Goal: Communication & Community: Answer question/provide support

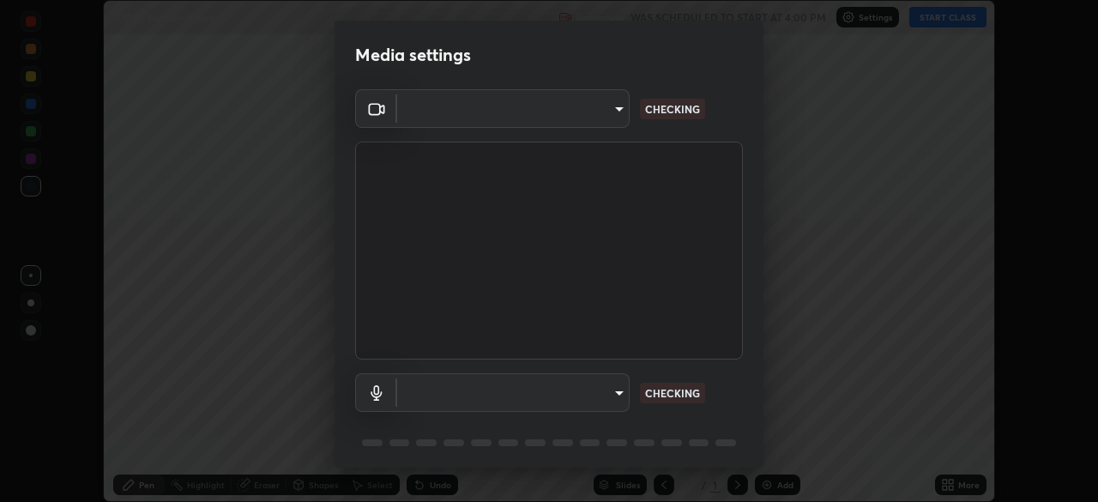
scroll to position [502, 1098]
type input "91e77ac2d5f895b7de034188ea114b57184921d1251f25b945ead3daf74f7606"
type input "default"
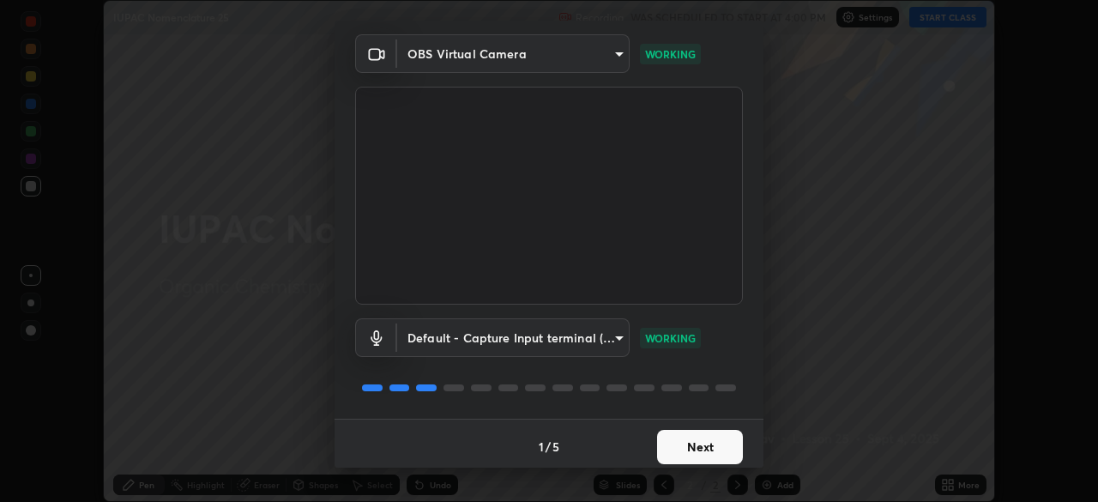
scroll to position [61, 0]
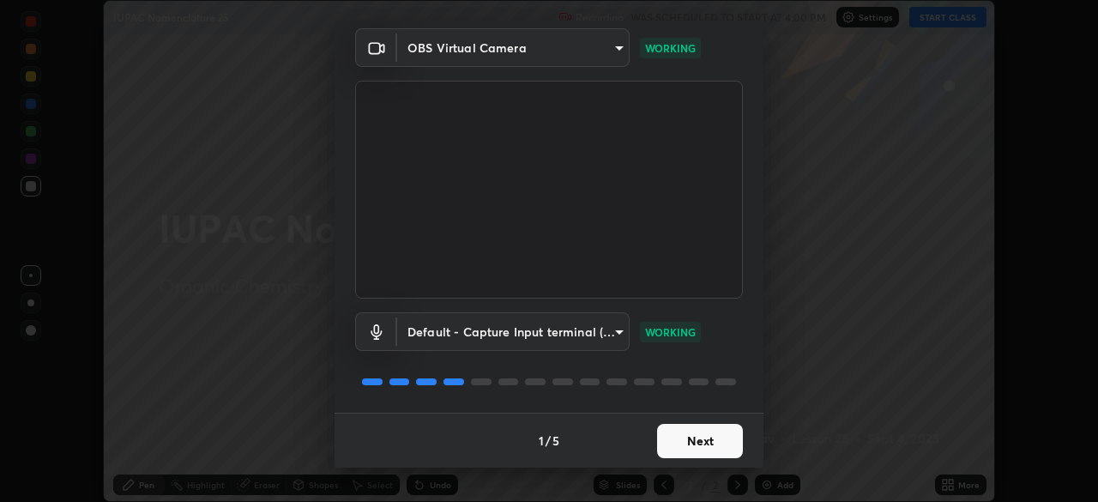
click at [691, 441] on button "Next" at bounding box center [700, 441] width 86 height 34
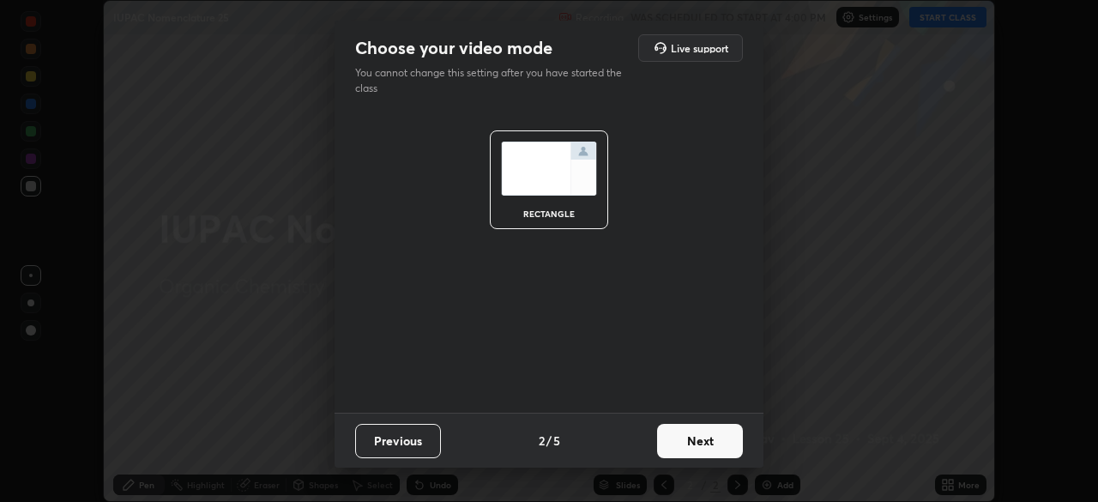
scroll to position [0, 0]
click at [693, 444] on button "Next" at bounding box center [700, 441] width 86 height 34
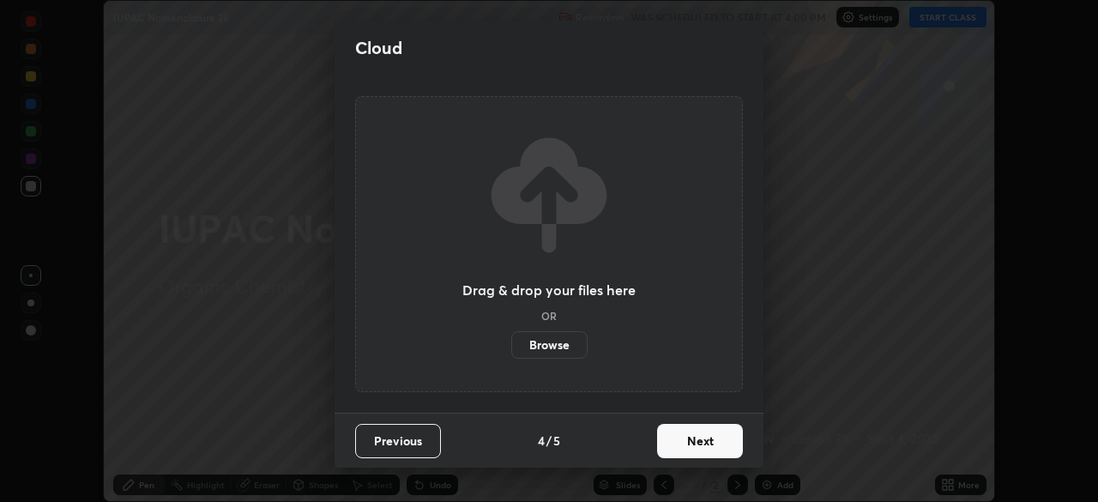
click at [699, 451] on button "Next" at bounding box center [700, 441] width 86 height 34
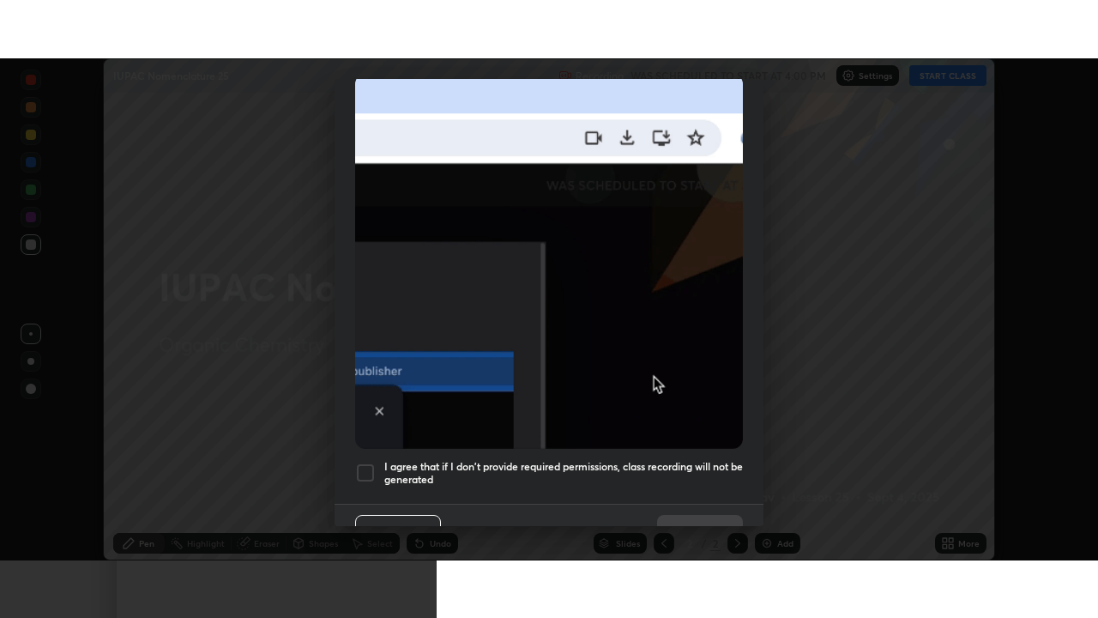
scroll to position [411, 0]
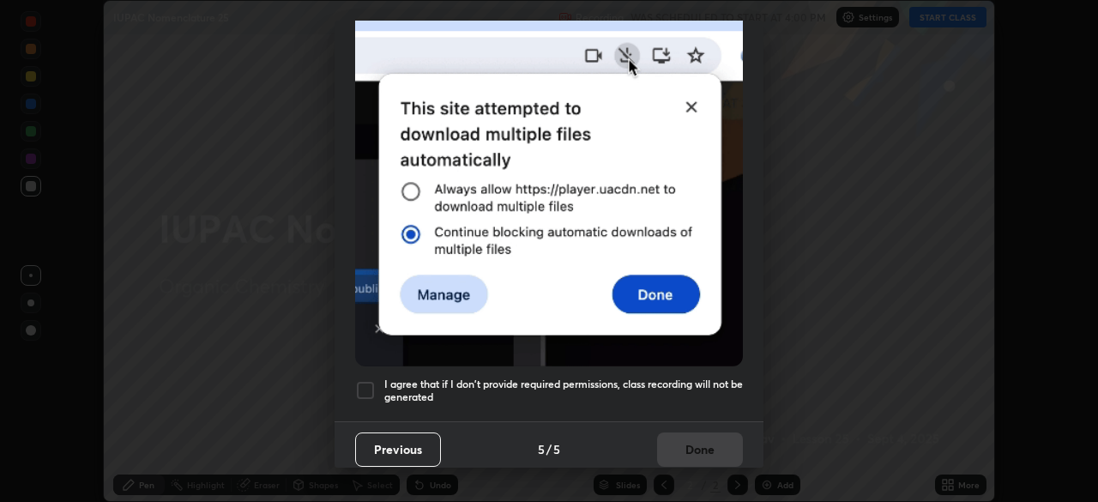
click at [368, 381] on div at bounding box center [365, 390] width 21 height 21
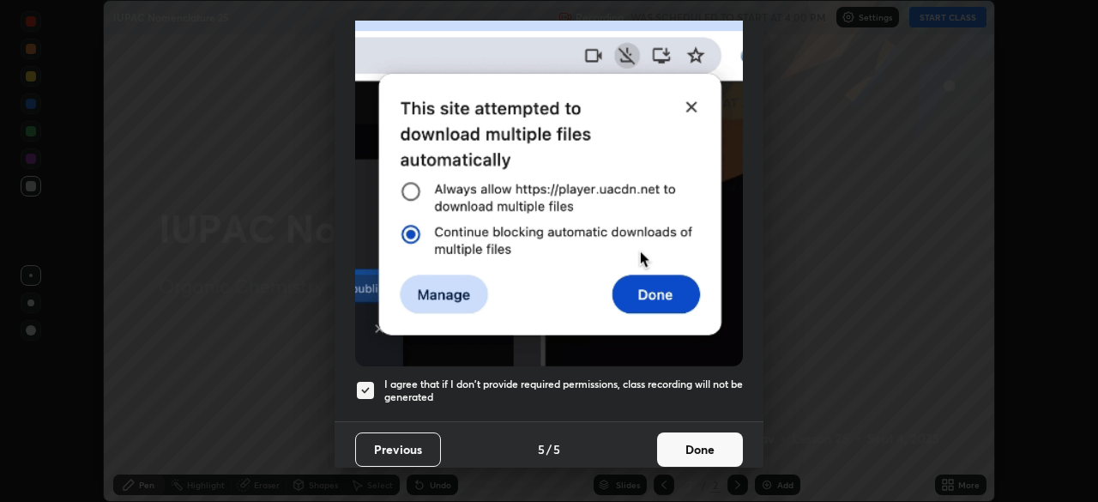
click at [659, 445] on button "Done" at bounding box center [700, 450] width 86 height 34
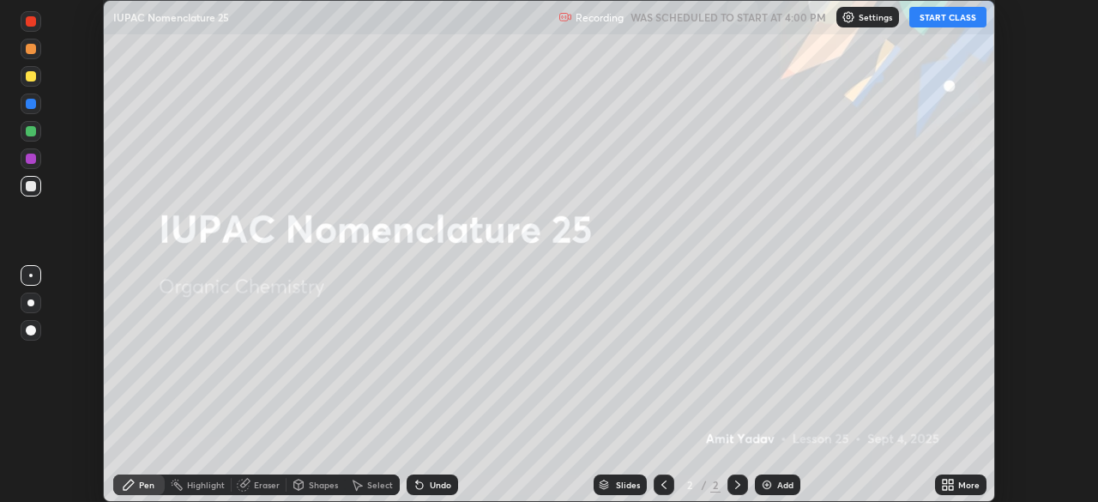
click at [938, 21] on button "START CLASS" at bounding box center [948, 17] width 77 height 21
click at [953, 487] on icon at bounding box center [951, 488] width 4 height 4
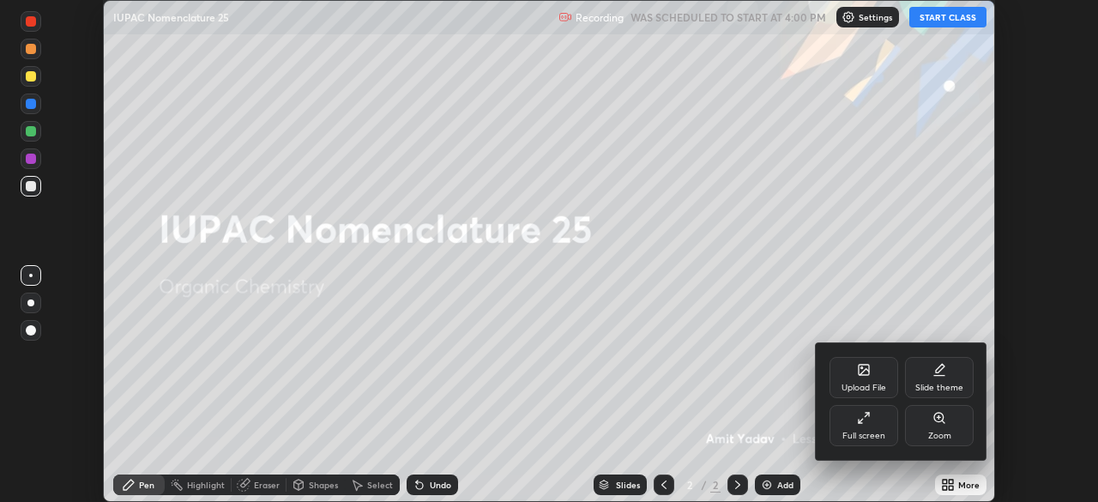
click at [881, 427] on div "Full screen" at bounding box center [864, 425] width 69 height 41
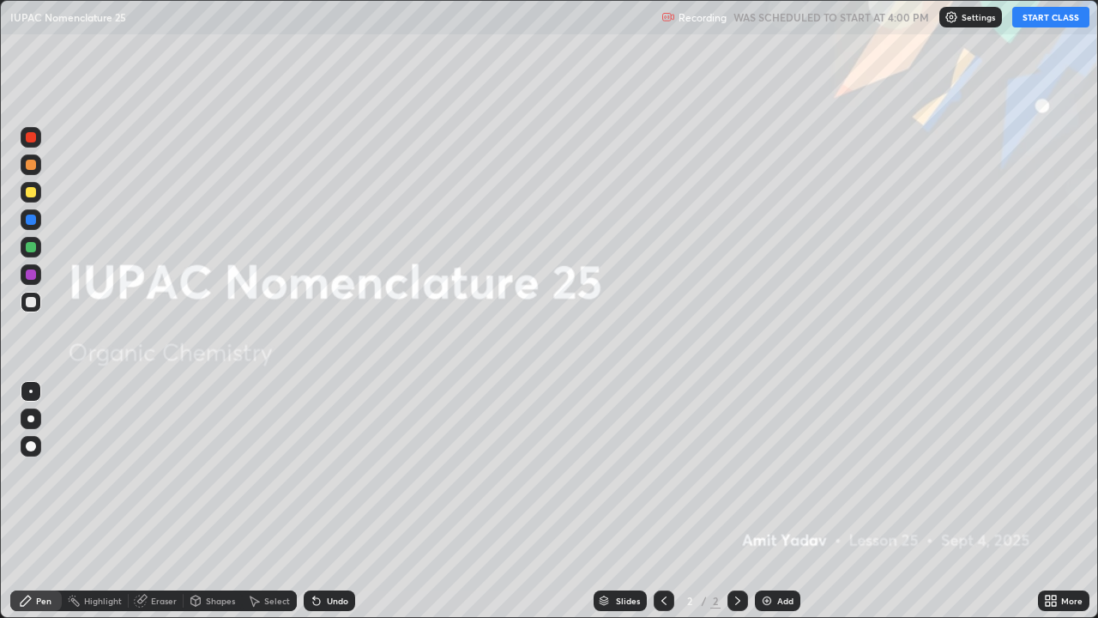
scroll to position [618, 1098]
click at [761, 501] on img at bounding box center [767, 601] width 14 height 14
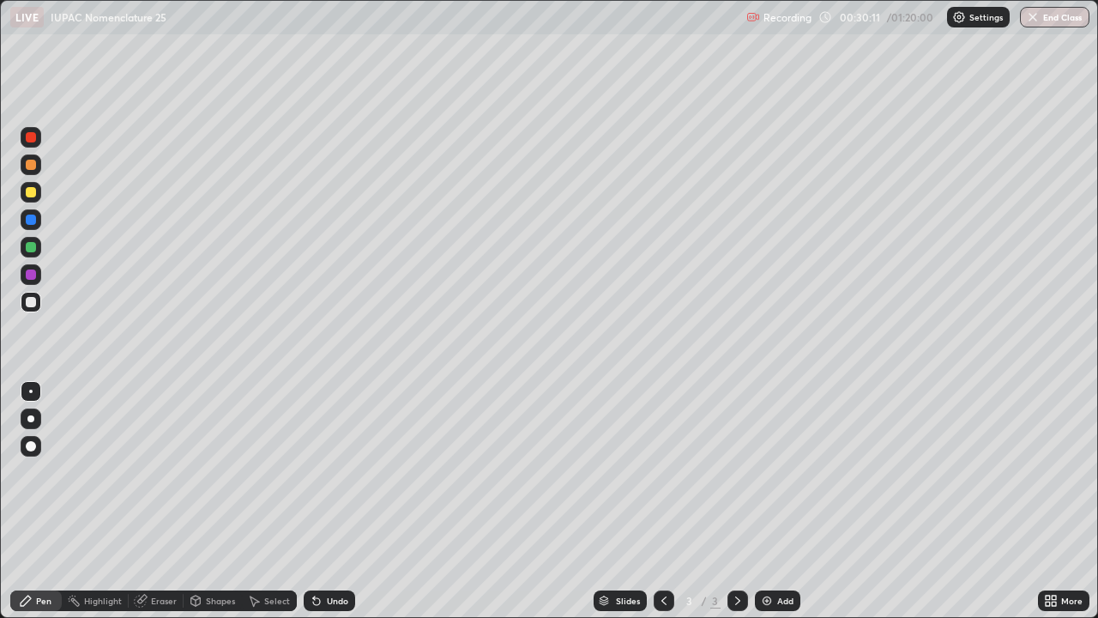
click at [326, 501] on div "Undo" at bounding box center [329, 600] width 51 height 21
click at [331, 501] on div "Undo" at bounding box center [329, 600] width 51 height 21
click at [332, 501] on div "Undo" at bounding box center [329, 600] width 51 height 21
click at [761, 501] on img at bounding box center [767, 601] width 14 height 14
click at [331, 501] on div "Undo" at bounding box center [337, 600] width 21 height 9
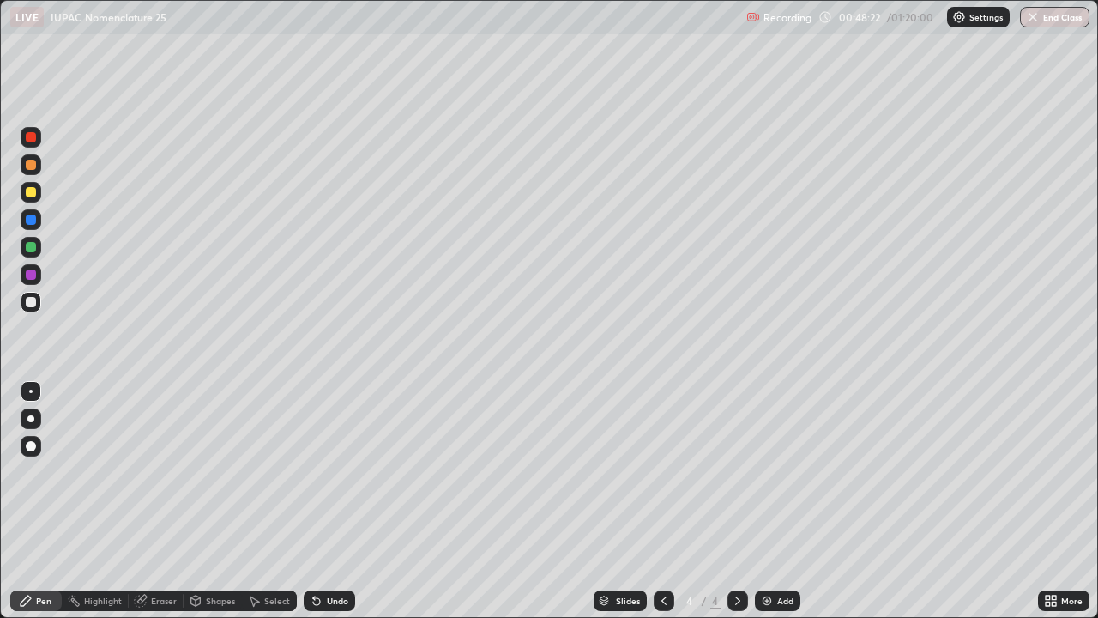
click at [160, 501] on div "Eraser" at bounding box center [164, 600] width 26 height 9
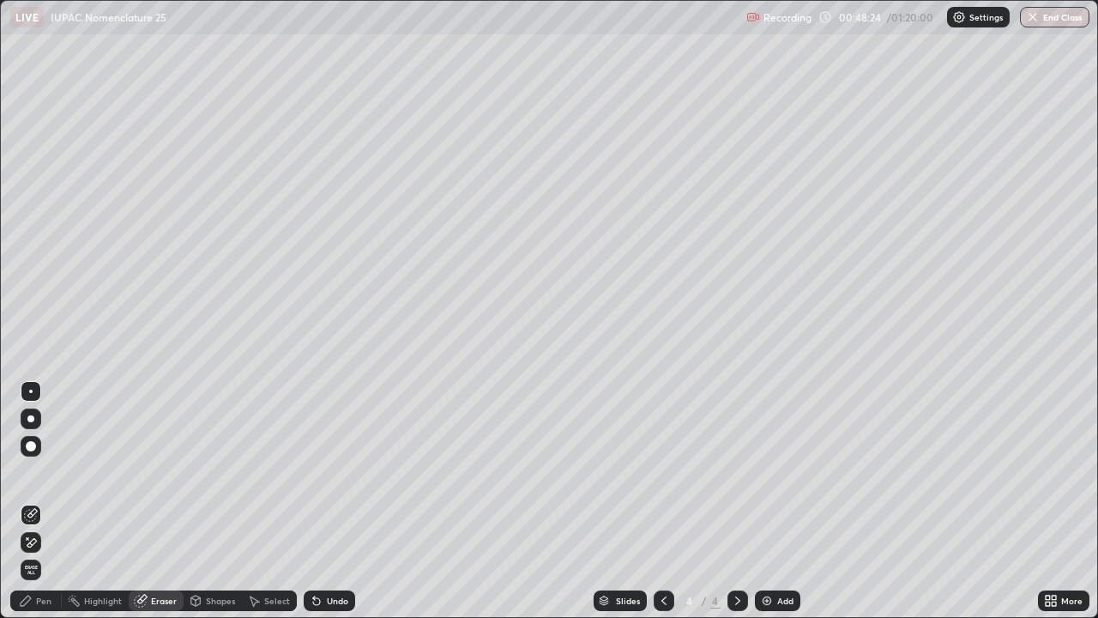
click at [43, 501] on div "Pen" at bounding box center [43, 600] width 15 height 9
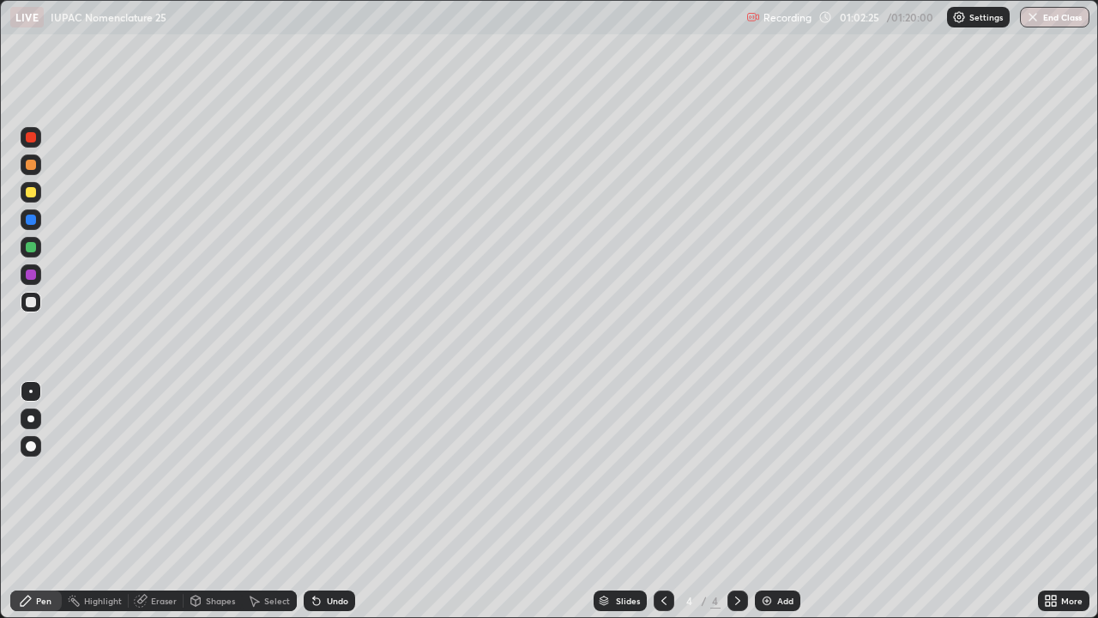
click at [163, 501] on div "Eraser" at bounding box center [156, 600] width 55 height 21
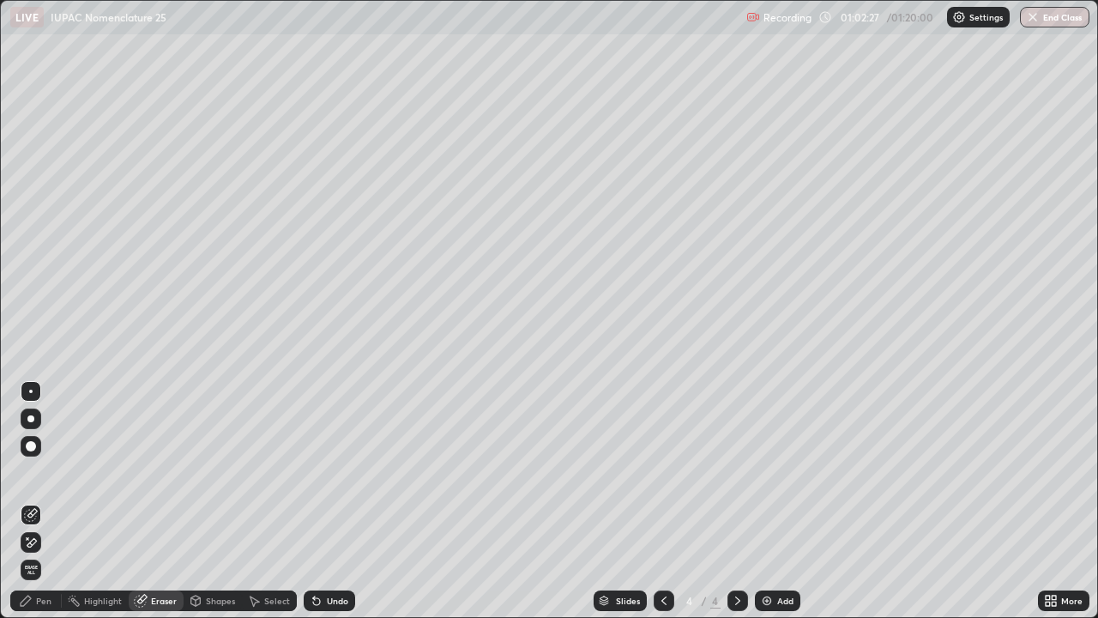
click at [38, 501] on div "Pen" at bounding box center [43, 600] width 15 height 9
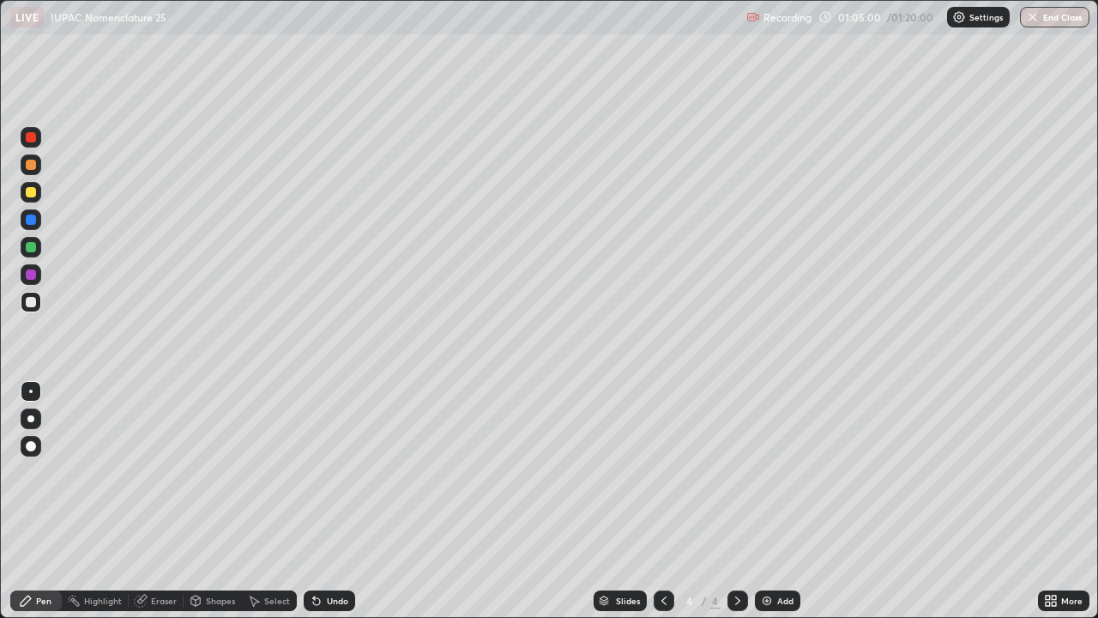
click at [32, 194] on div at bounding box center [31, 192] width 10 height 10
click at [324, 501] on div "Undo" at bounding box center [329, 600] width 51 height 21
click at [160, 501] on div "Eraser" at bounding box center [164, 600] width 26 height 9
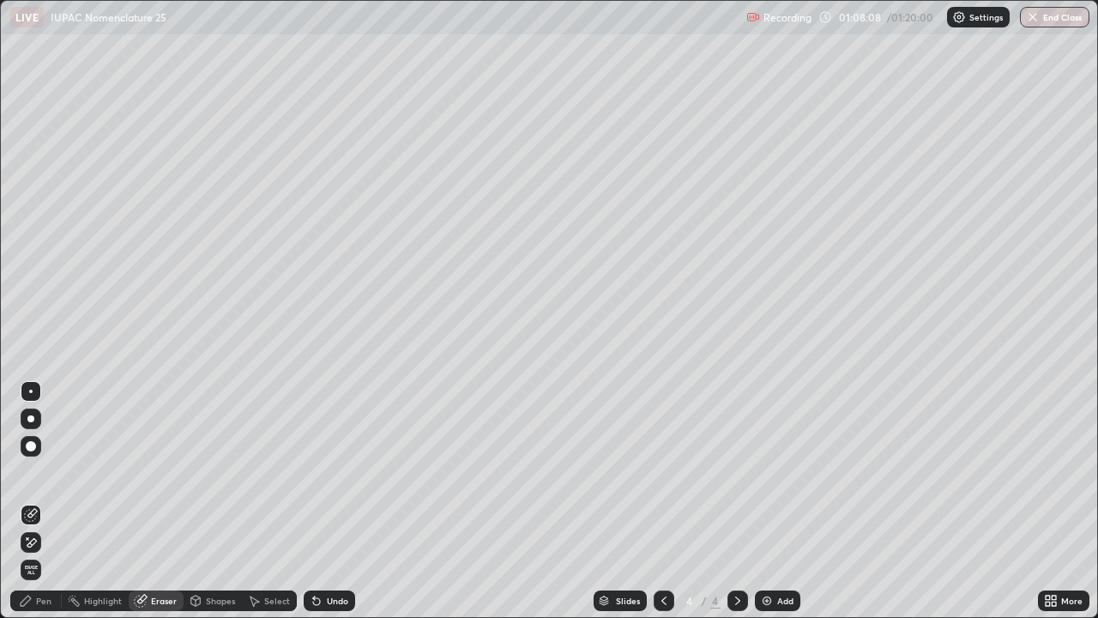
click at [45, 501] on div "Pen" at bounding box center [35, 600] width 51 height 21
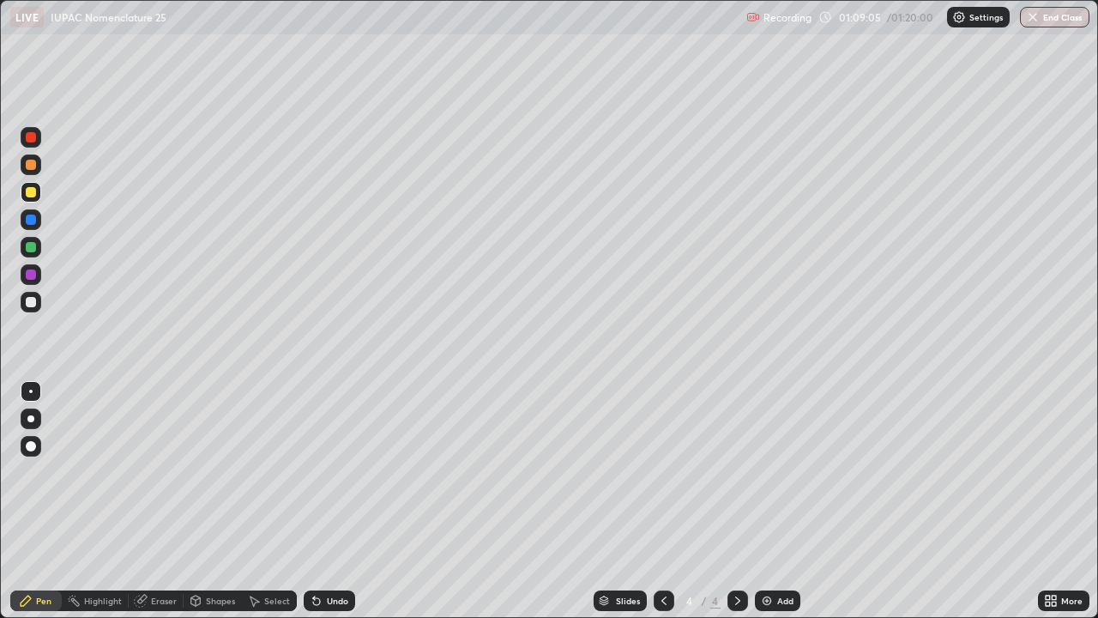
click at [327, 501] on div "Undo" at bounding box center [337, 600] width 21 height 9
click at [279, 501] on div "Select" at bounding box center [277, 600] width 26 height 9
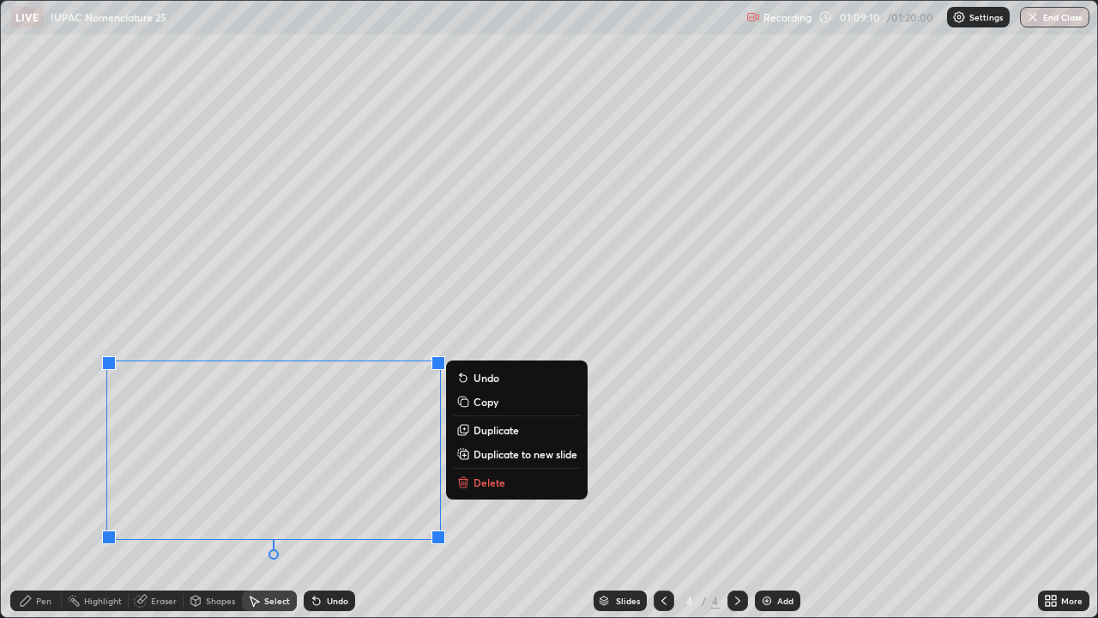
click at [469, 482] on icon at bounding box center [464, 482] width 14 height 14
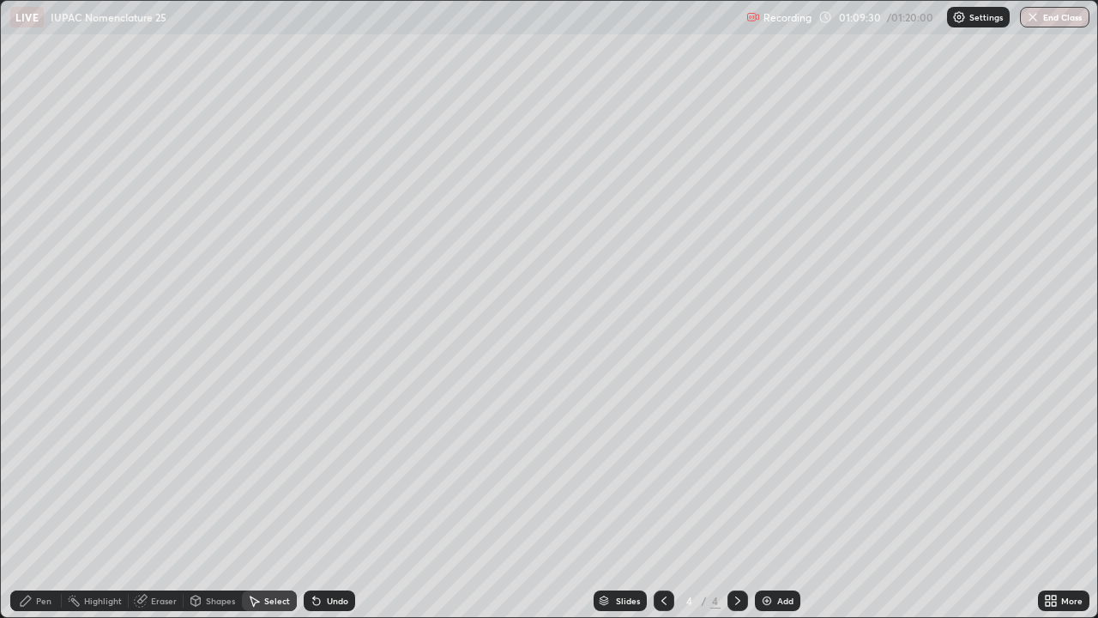
click at [36, 501] on div "Pen" at bounding box center [35, 600] width 51 height 21
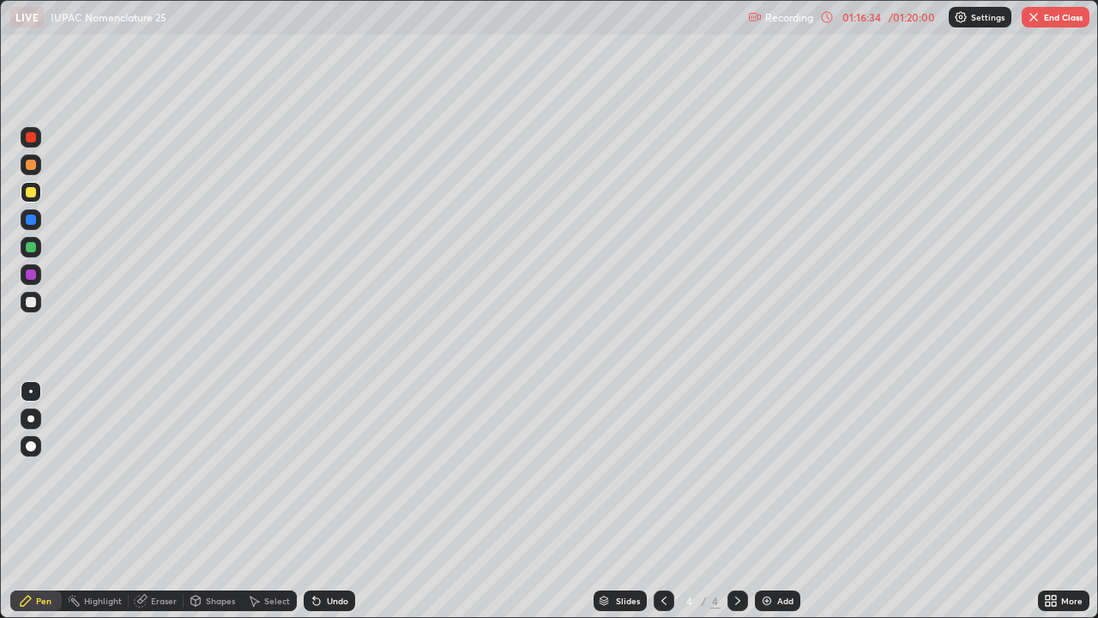
click at [1058, 15] on button "End Class" at bounding box center [1056, 17] width 68 height 21
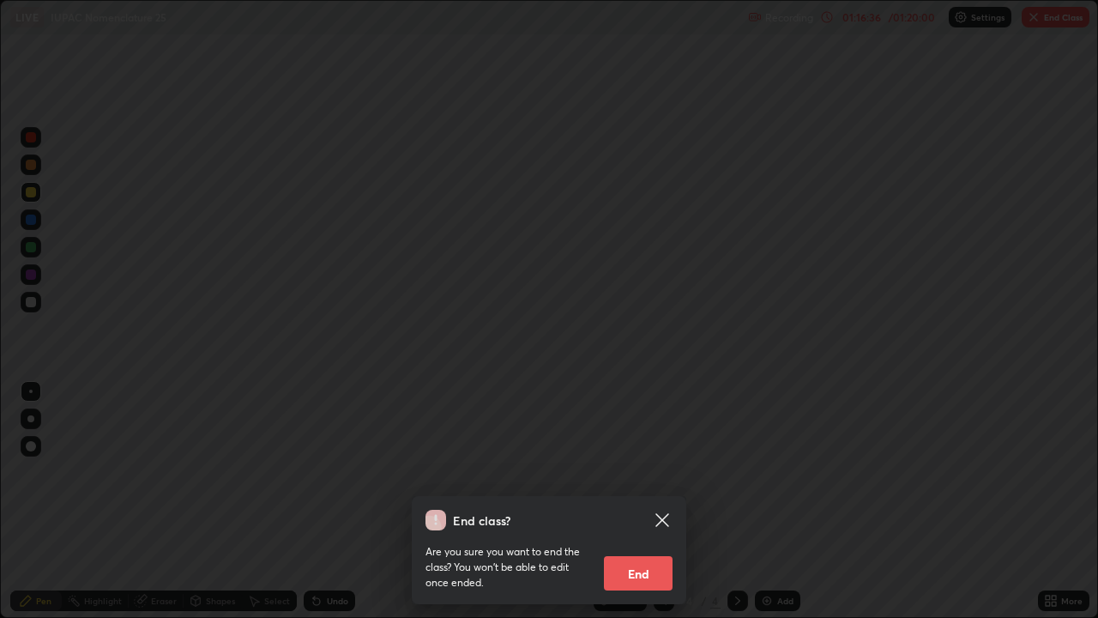
click at [638, 501] on button "End" at bounding box center [638, 573] width 69 height 34
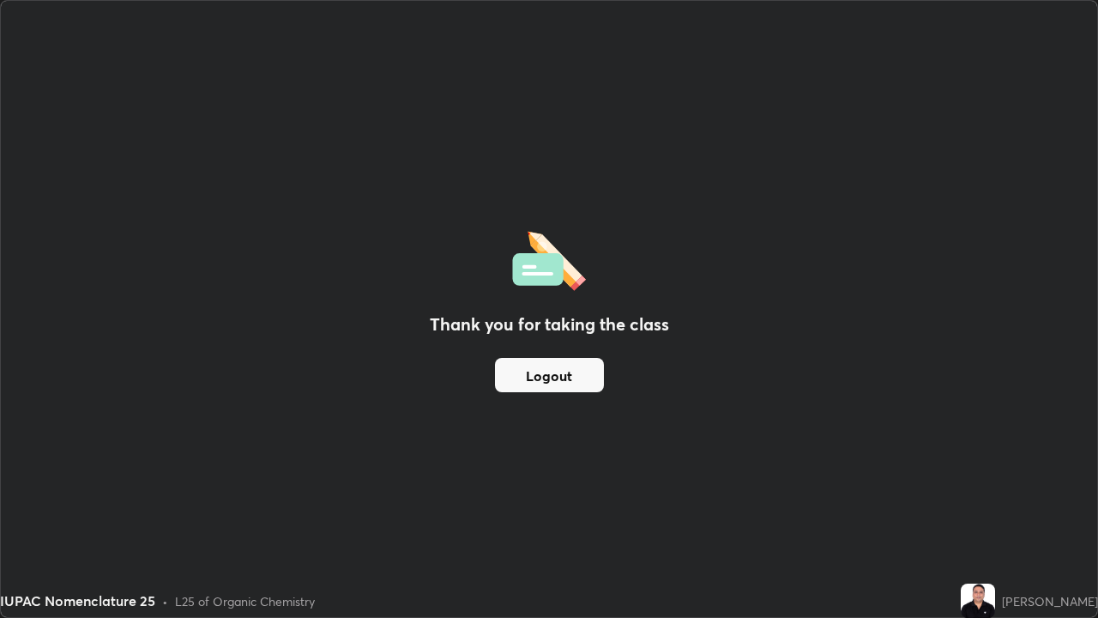
click at [565, 383] on button "Logout" at bounding box center [549, 375] width 109 height 34
